Goal: Task Accomplishment & Management: Manage account settings

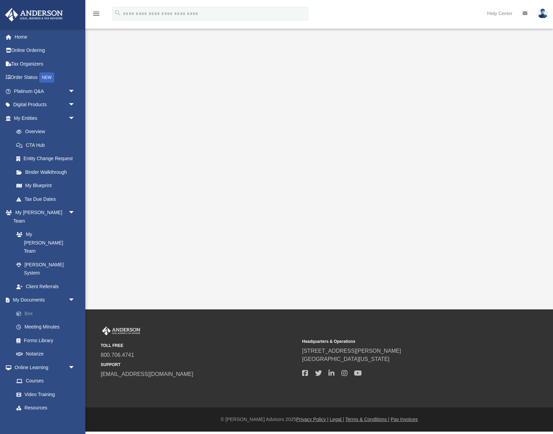
click at [31, 306] on link "Box" at bounding box center [48, 313] width 76 height 14
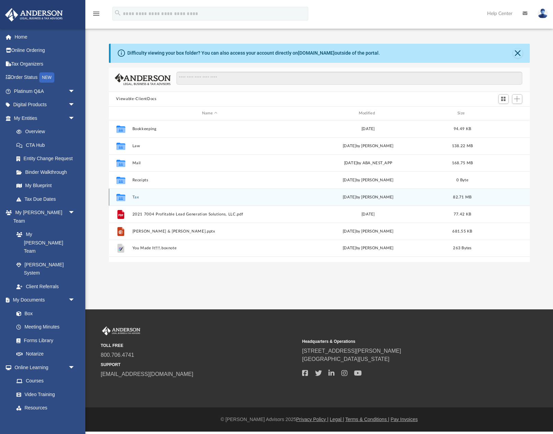
scroll to position [155, 421]
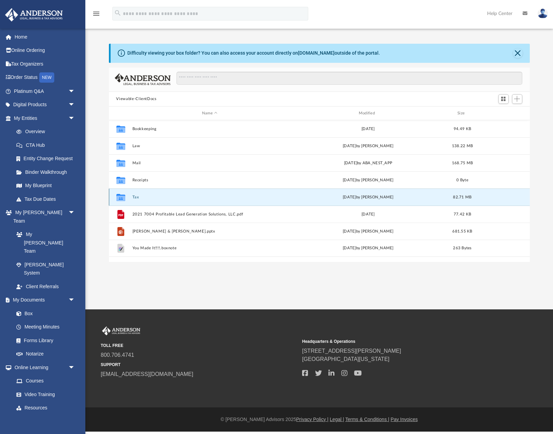
click at [137, 198] on button "Tax" at bounding box center [209, 197] width 155 height 4
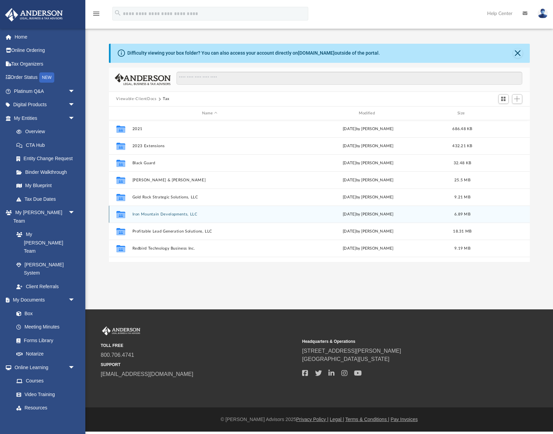
click at [158, 213] on button "Iron Mountain Developments, LLC" at bounding box center [209, 214] width 155 height 4
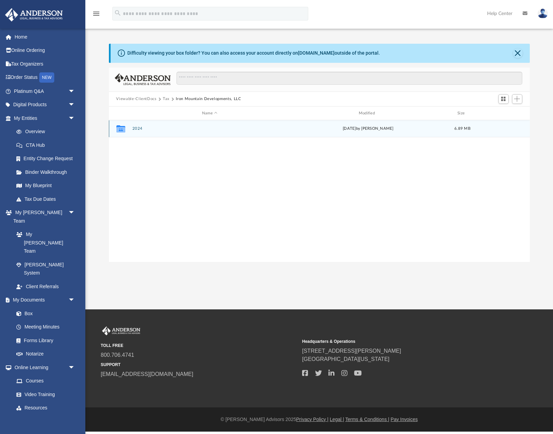
click at [134, 128] on button "2024" at bounding box center [209, 129] width 155 height 4
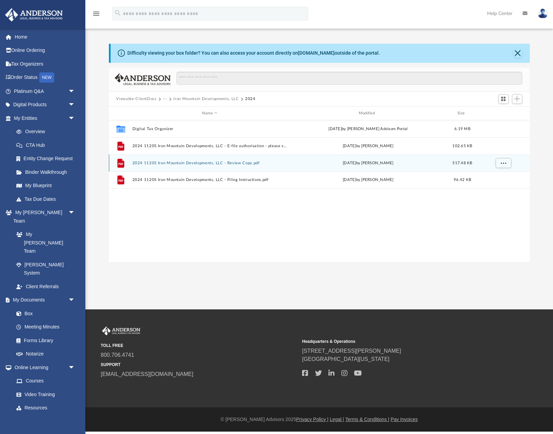
click at [250, 162] on button "2024 1120S Iron Mountain Developments, LLC - Review Copy.pdf" at bounding box center [209, 163] width 155 height 4
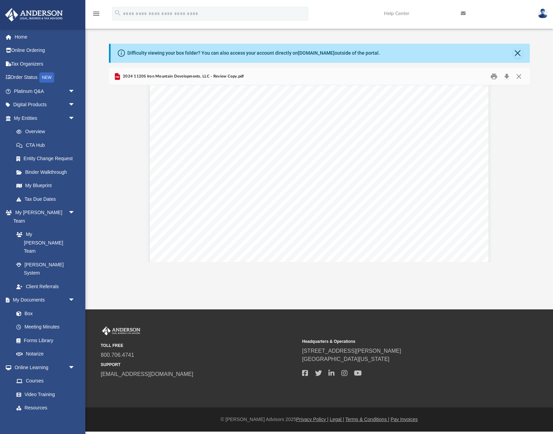
scroll to position [0, 0]
click at [518, 76] on button "Close" at bounding box center [519, 76] width 12 height 11
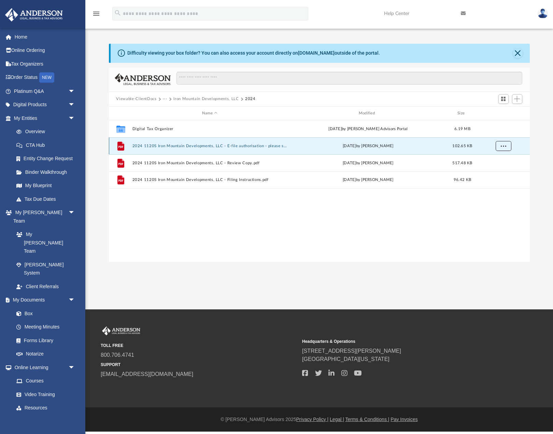
click at [500, 144] on span "More options" at bounding box center [502, 146] width 5 height 4
click at [217, 222] on div "Collaborated Folder Digital Tax Organizer [DATE] by [PERSON_NAME] Advisors Port…" at bounding box center [319, 190] width 421 height 141
click at [303, 146] on div "[DATE] by [PERSON_NAME]" at bounding box center [367, 146] width 155 height 6
click at [273, 144] on button "2024 1120S Iron Mountain Developments, LLC - E-file authorisation - please sign…" at bounding box center [209, 146] width 155 height 4
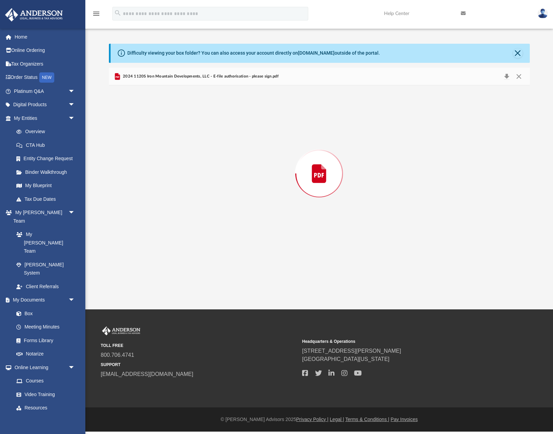
click at [273, 143] on div "Preview" at bounding box center [319, 173] width 421 height 176
click at [517, 53] on button "Close" at bounding box center [518, 53] width 10 height 10
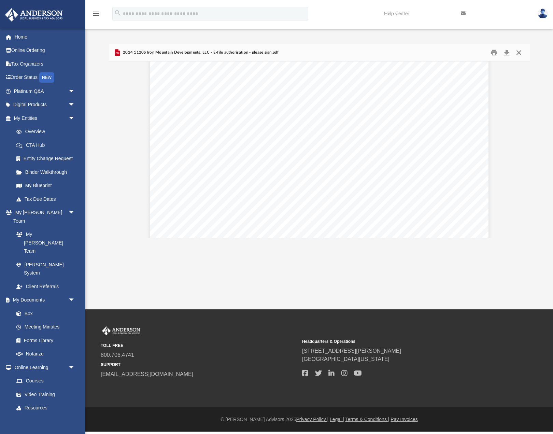
click at [519, 53] on button "Close" at bounding box center [519, 52] width 12 height 11
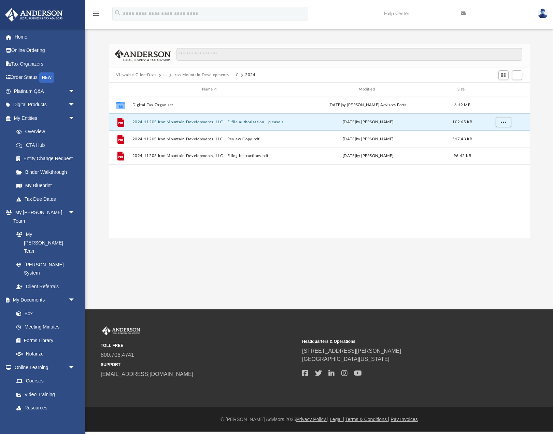
click at [213, 183] on div "Collaborated Folder Digital Tax Organizer [DATE] by [PERSON_NAME] Advisors Port…" at bounding box center [319, 166] width 421 height 141
click at [165, 74] on button "···" at bounding box center [165, 75] width 4 height 6
click at [170, 87] on li "Tax" at bounding box center [170, 87] width 6 height 7
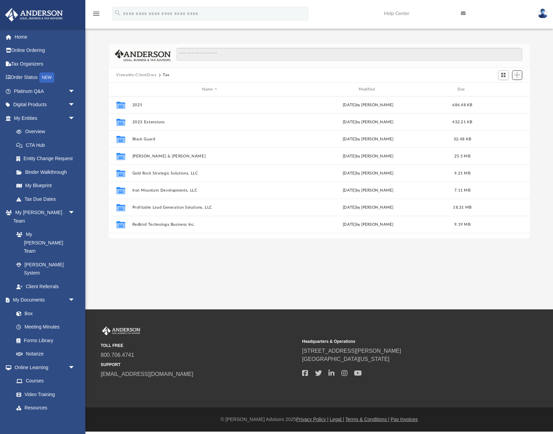
click at [521, 76] on button "Add" at bounding box center [517, 75] width 10 height 10
click at [512, 100] on li "New Folder" at bounding box center [508, 99] width 22 height 7
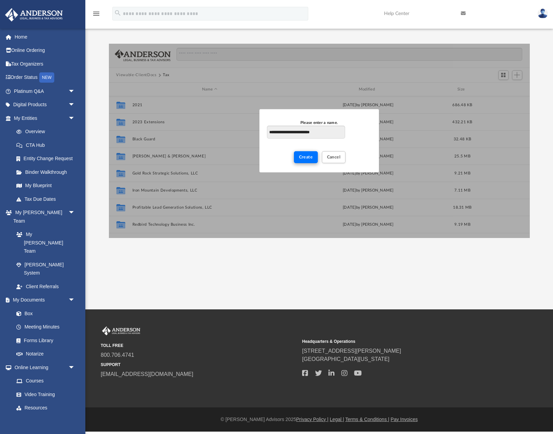
type input "**********"
click at [309, 158] on span "Create" at bounding box center [306, 157] width 14 height 4
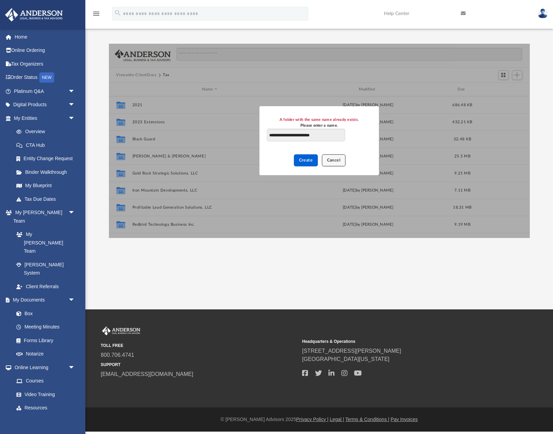
click at [335, 161] on span "Cancel" at bounding box center [334, 160] width 14 height 4
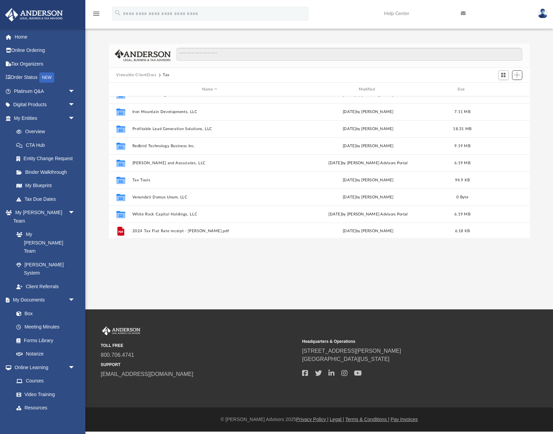
scroll to position [81, 0]
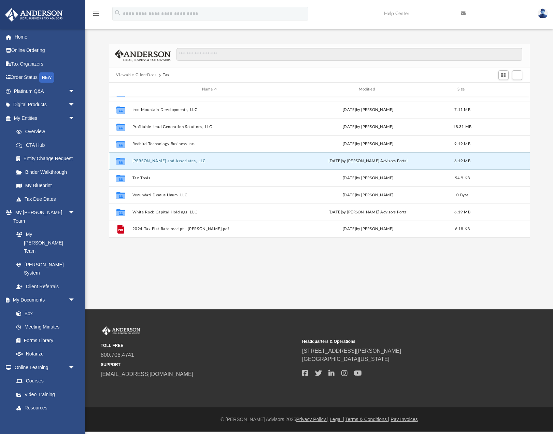
click at [166, 162] on button "[PERSON_NAME] and Associates, LLC" at bounding box center [209, 161] width 155 height 4
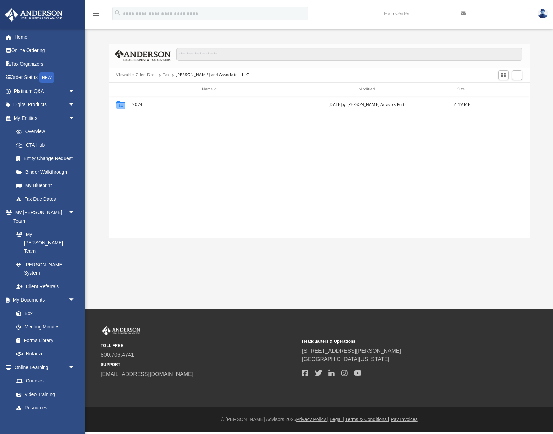
scroll to position [0, 0]
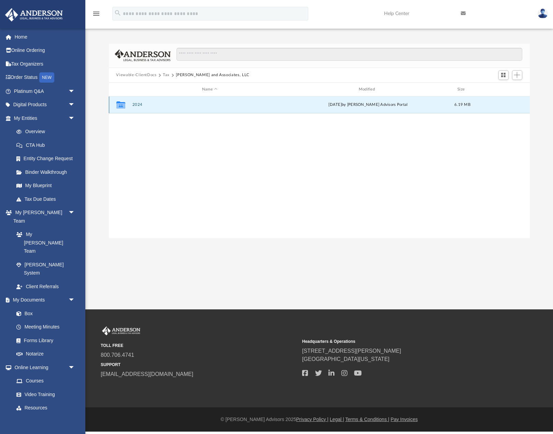
click at [138, 105] on button "2024" at bounding box center [209, 105] width 155 height 4
click at [138, 105] on button "Digital Tax Organizer" at bounding box center [209, 105] width 155 height 4
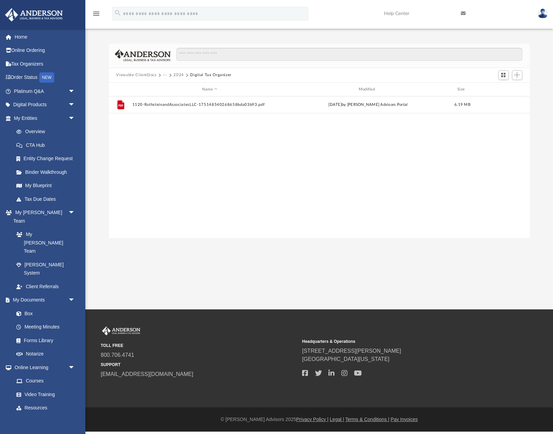
click at [133, 75] on button "Viewable-ClientDocs" at bounding box center [136, 75] width 40 height 6
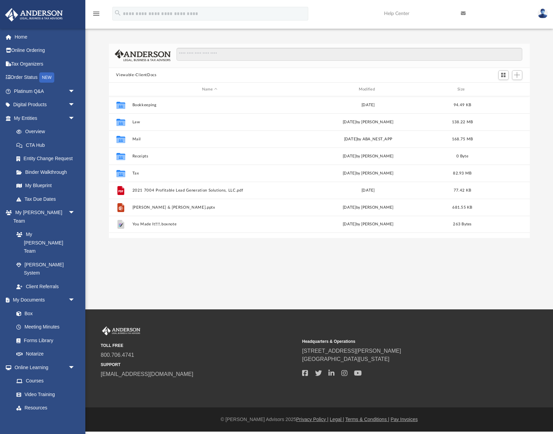
click at [162, 74] on div "Viewable-ClientDocs" at bounding box center [139, 75] width 46 height 6
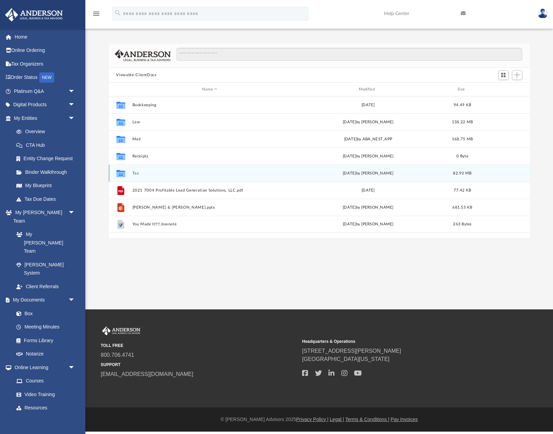
click at [136, 173] on button "Tax" at bounding box center [209, 173] width 155 height 4
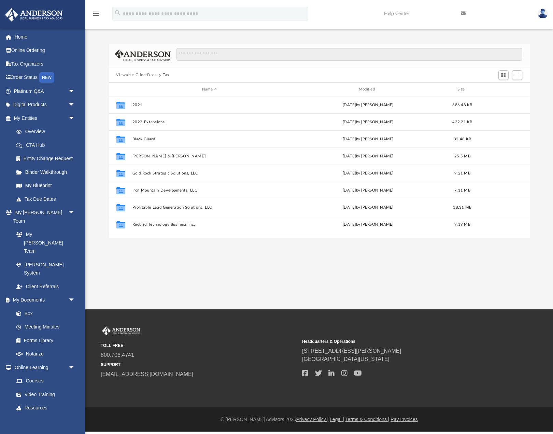
scroll to position [81, 0]
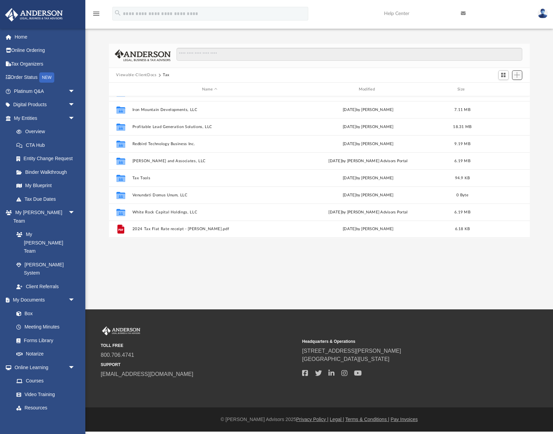
click at [517, 75] on span "Add" at bounding box center [517, 75] width 6 height 6
click at [505, 101] on li "New Folder" at bounding box center [508, 99] width 22 height 7
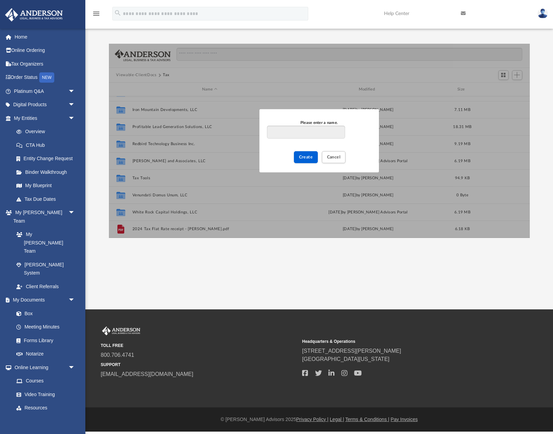
click at [318, 128] on input "Please enter a name." at bounding box center [306, 132] width 78 height 13
type input "**********"
click at [302, 157] on span "Create" at bounding box center [306, 157] width 14 height 4
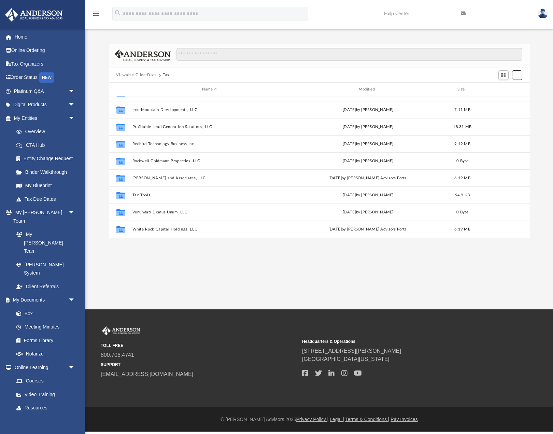
scroll to position [98, 0]
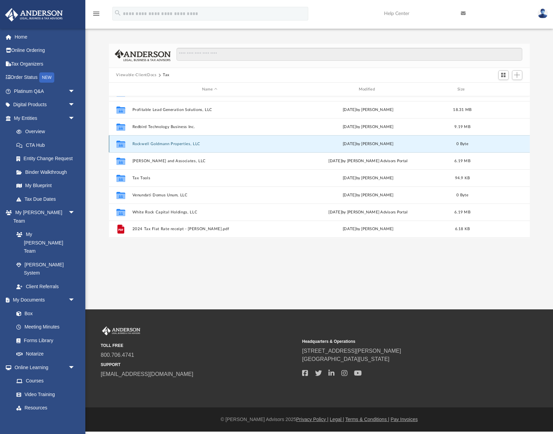
click at [166, 143] on button "Rockwell Goldmann Properties, LLC" at bounding box center [209, 144] width 155 height 4
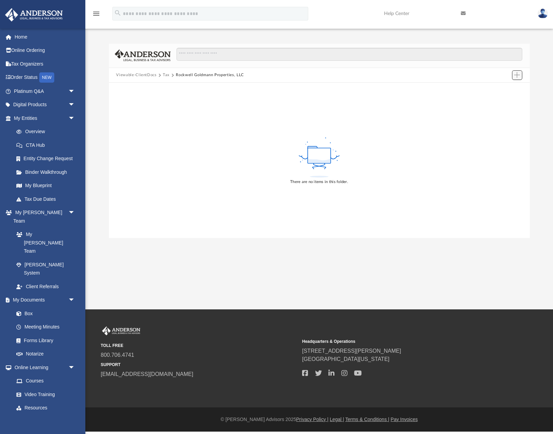
click at [517, 75] on span "Add" at bounding box center [517, 75] width 6 height 6
click at [502, 100] on li "New Folder" at bounding box center [508, 99] width 22 height 7
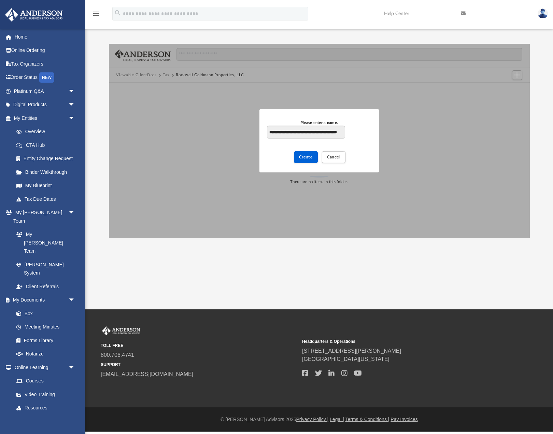
scroll to position [0, 16]
type input "**********"
click at [304, 155] on span "Create" at bounding box center [306, 157] width 14 height 4
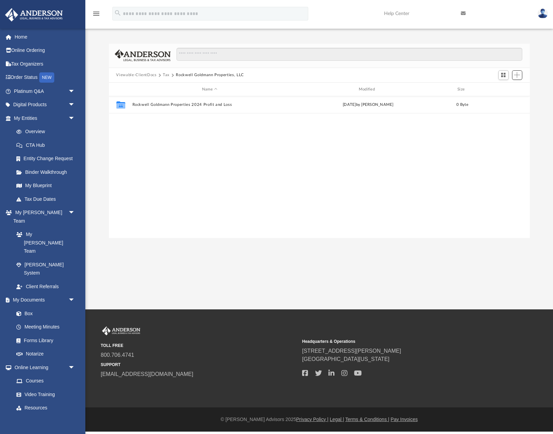
scroll to position [155, 421]
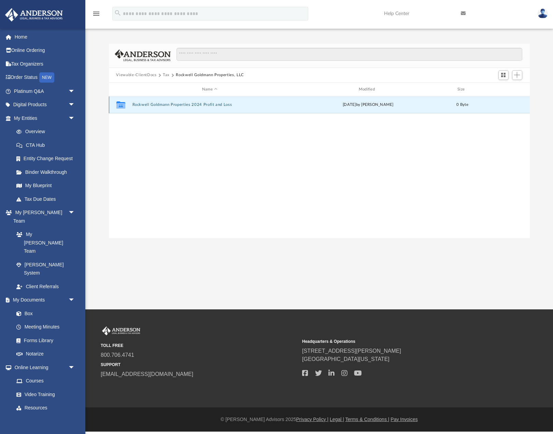
click at [224, 104] on button "Rockwell Goldmann Properties 2024 Profit and Loss" at bounding box center [209, 105] width 155 height 4
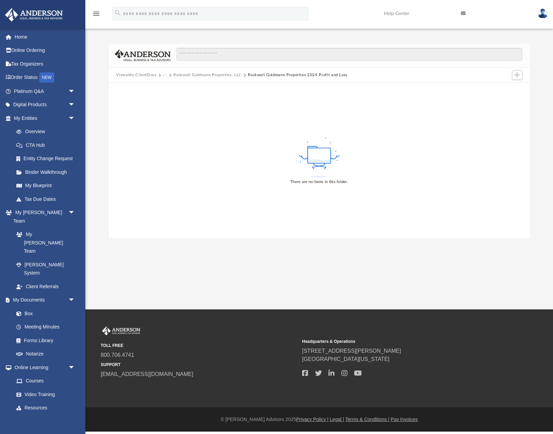
click at [254, 160] on div "There are no items in this folder." at bounding box center [319, 160] width 421 height 155
click at [513, 72] on button "Add" at bounding box center [517, 75] width 10 height 10
click at [509, 89] on li "Upload" at bounding box center [508, 88] width 22 height 7
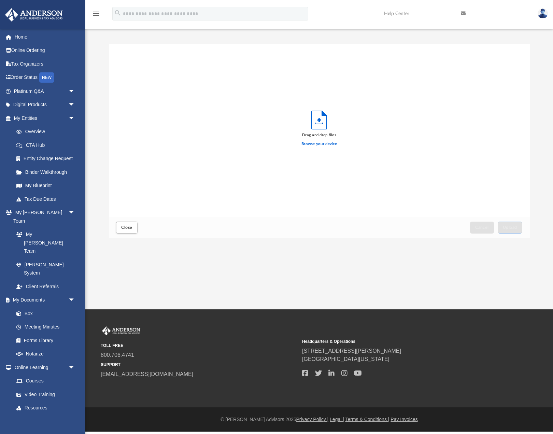
scroll to position [173, 421]
click at [515, 226] on span "Upload" at bounding box center [510, 227] width 14 height 4
click at [126, 227] on span "Close" at bounding box center [126, 227] width 11 height 4
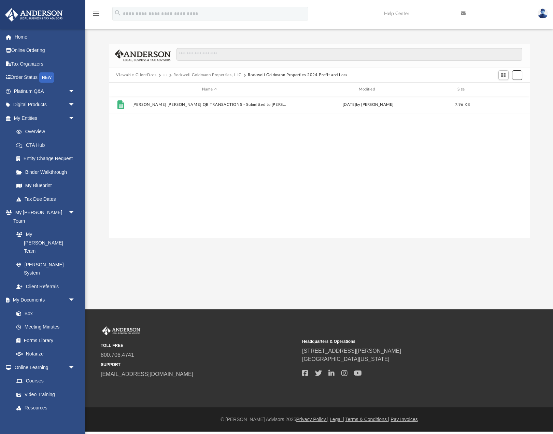
scroll to position [155, 421]
click at [202, 75] on button "Rockwell Goldmann Properties, LLC" at bounding box center [207, 75] width 68 height 6
click at [167, 74] on button "Tax" at bounding box center [166, 75] width 7 height 6
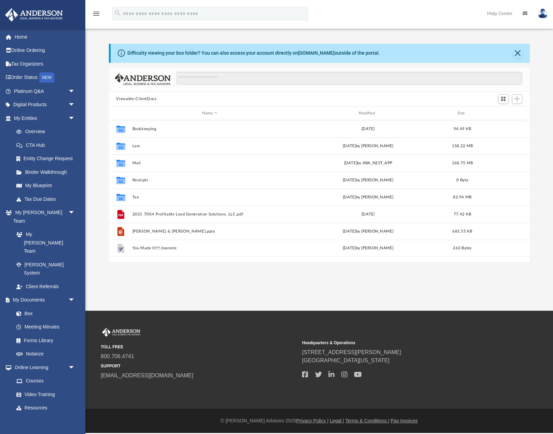
scroll to position [155, 421]
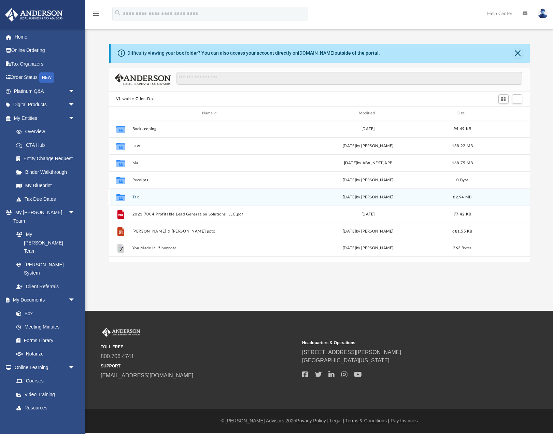
click at [134, 197] on button "Tax" at bounding box center [209, 197] width 155 height 4
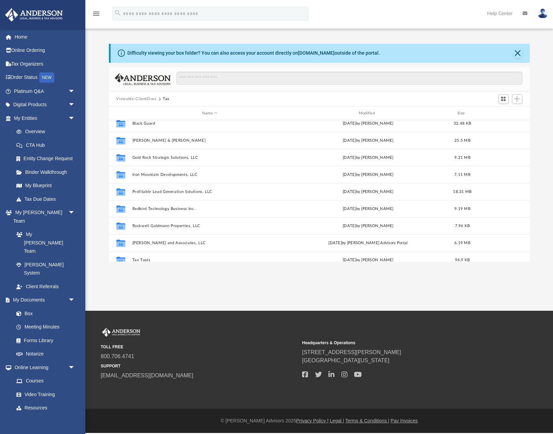
scroll to position [0, 0]
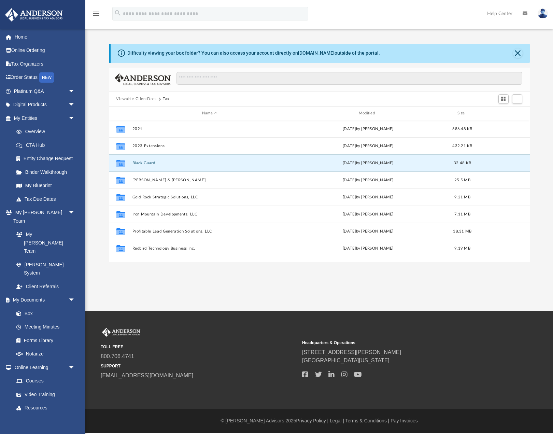
click at [149, 163] on button "Black Guard" at bounding box center [209, 163] width 155 height 4
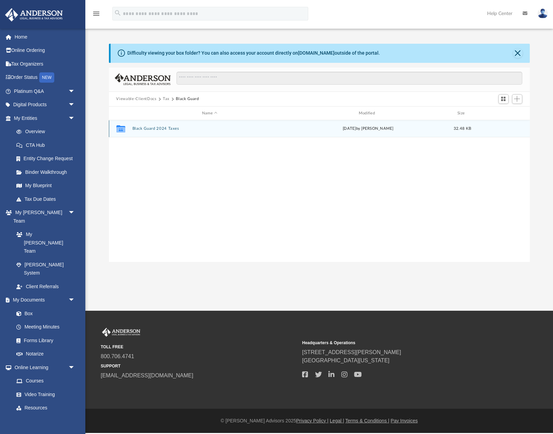
click at [172, 129] on button "Black Guard 2024 Taxes" at bounding box center [209, 129] width 155 height 4
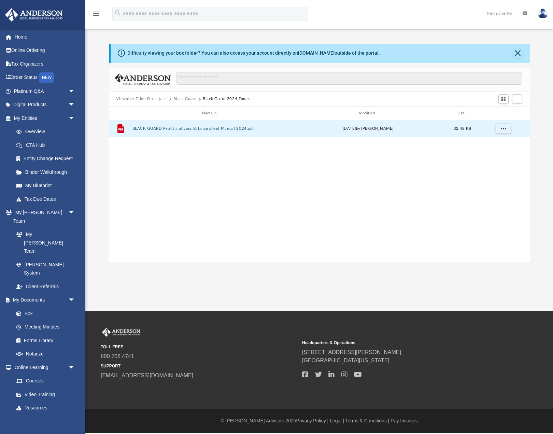
click at [234, 128] on button "BLACK GUARD Profit and Loss Balance sheet Manual 2024.pdf" at bounding box center [209, 129] width 155 height 4
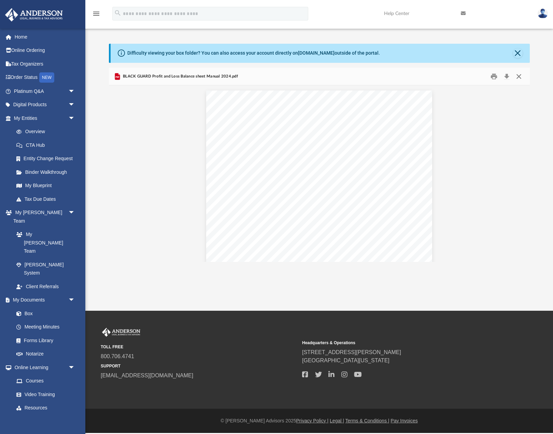
click at [520, 77] on button "Close" at bounding box center [519, 76] width 12 height 11
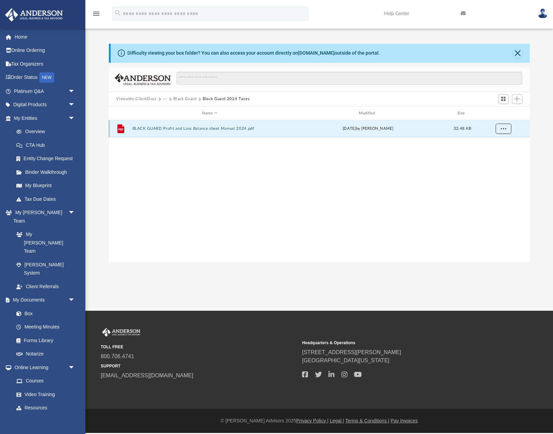
click at [503, 129] on span "More options" at bounding box center [502, 129] width 5 height 4
click at [305, 165] on div "File BLACK GUARD Profit and Loss Balance sheet Manual 2024.pdf Mon Jul 14 2025 …" at bounding box center [319, 190] width 421 height 141
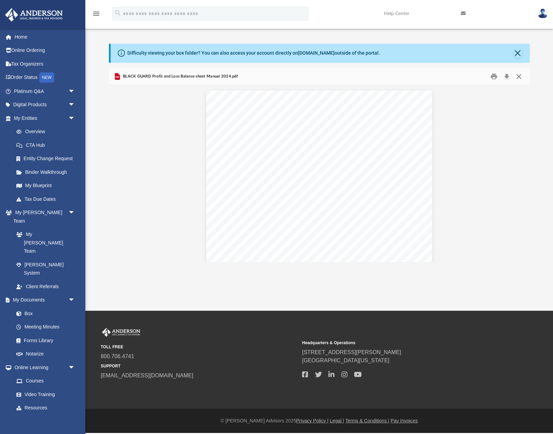
click at [520, 76] on button "Close" at bounding box center [519, 76] width 12 height 11
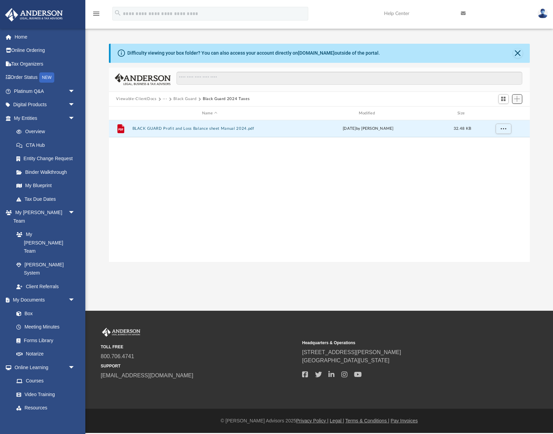
click at [517, 99] on span "Add" at bounding box center [517, 99] width 6 height 6
click at [505, 114] on li "Upload" at bounding box center [508, 112] width 22 height 7
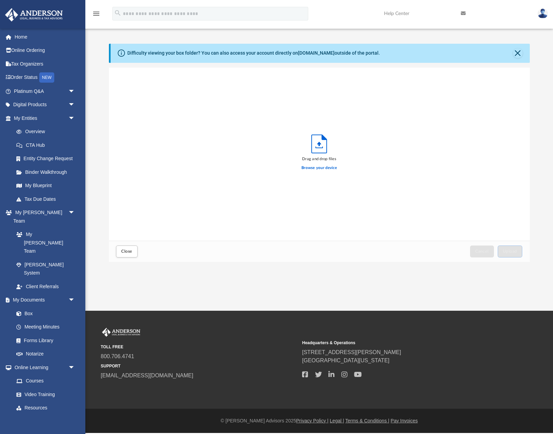
scroll to position [173, 421]
click at [514, 251] on span "Upload" at bounding box center [510, 251] width 14 height 4
click at [128, 252] on span "Close" at bounding box center [126, 251] width 11 height 4
